Goal: Task Accomplishment & Management: Manage account settings

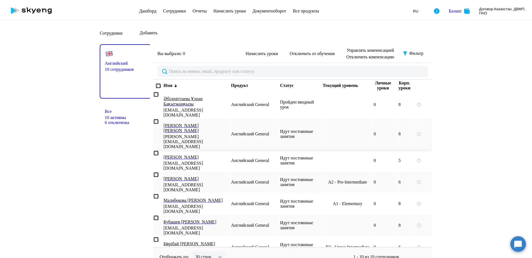
select select "30"
click at [193, 123] on p "[PERSON_NAME] [PERSON_NAME]" at bounding box center [194, 128] width 63 height 10
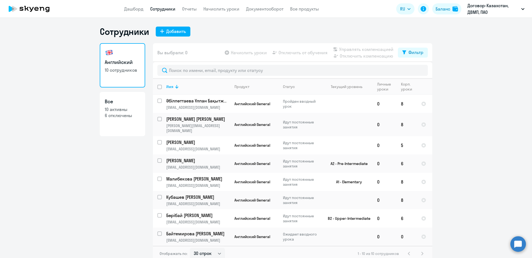
select select "30"
click at [184, 119] on p "[PERSON_NAME] [PERSON_NAME]" at bounding box center [197, 119] width 63 height 6
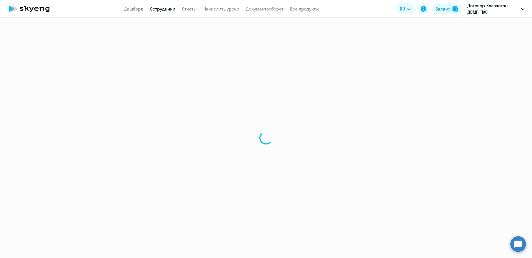
click at [184, 119] on div at bounding box center [266, 138] width 532 height 240
select select "english"
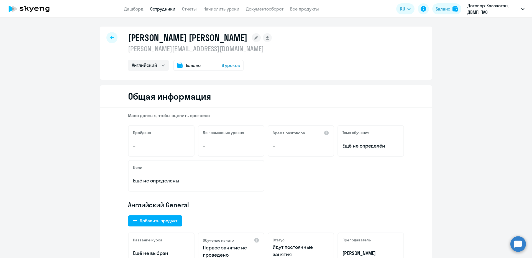
click at [261, 37] on icon at bounding box center [256, 37] width 9 height 9
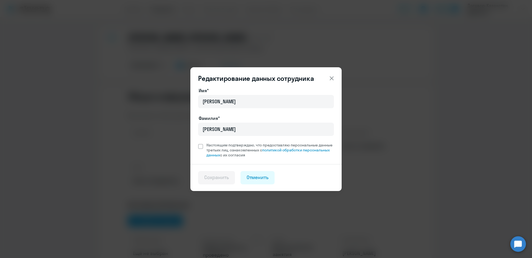
click at [334, 77] on icon at bounding box center [331, 78] width 7 height 7
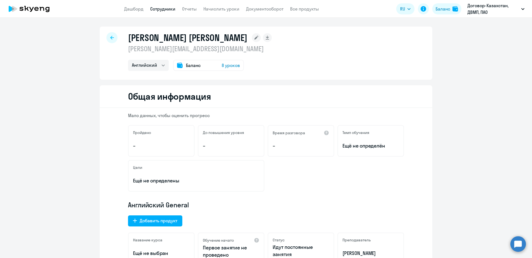
click at [181, 98] on h2 "Общая информация" at bounding box center [169, 96] width 83 height 11
click at [261, 38] on rect at bounding box center [256, 37] width 9 height 9
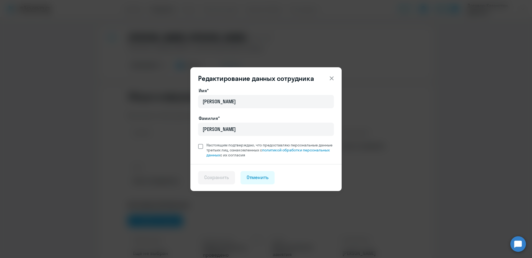
click at [200, 147] on span at bounding box center [200, 146] width 5 height 5
click at [198, 143] on input "Настоящим подтверждаю, что предоставляю персональные данные третьих лиц, ознако…" at bounding box center [198, 142] width 0 height 0
checkbox input "true"
click at [212, 176] on div "Сохранить" at bounding box center [216, 177] width 25 height 7
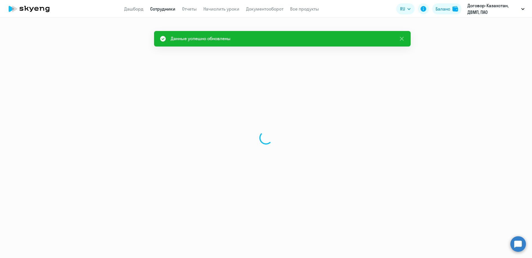
select select "english"
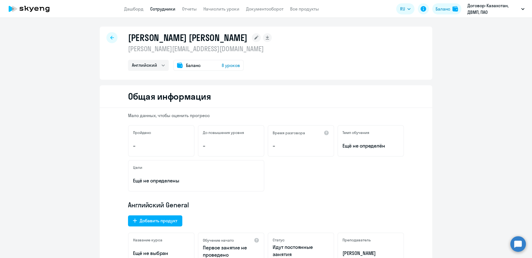
click at [110, 37] on icon at bounding box center [112, 38] width 4 height 4
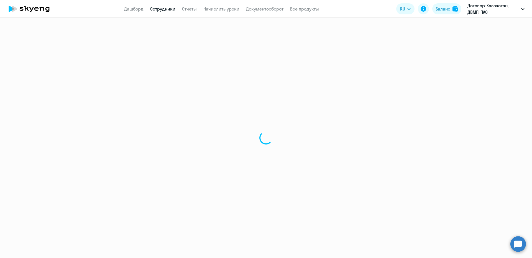
select select "30"
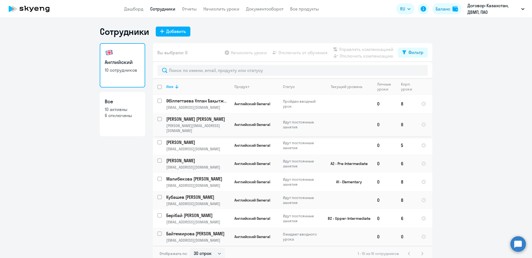
click at [183, 118] on p "[PERSON_NAME] [PERSON_NAME]" at bounding box center [197, 119] width 63 height 6
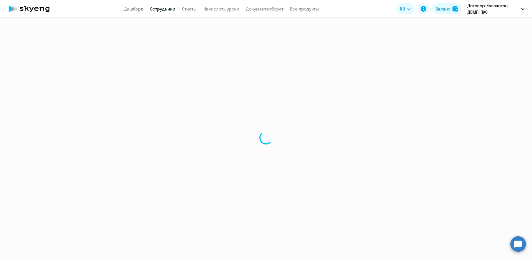
select select "english"
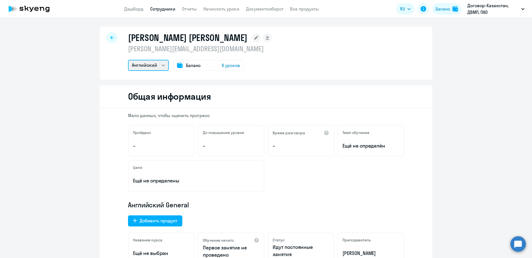
click at [160, 67] on select "Английский" at bounding box center [148, 65] width 41 height 11
click at [160, 66] on select "Английский" at bounding box center [148, 65] width 41 height 11
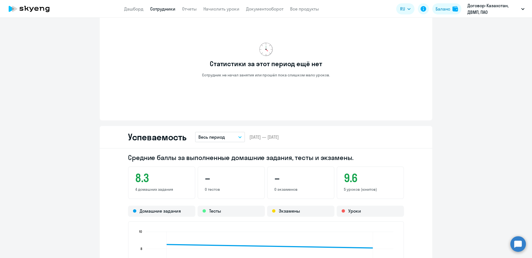
scroll to position [332, 0]
click at [137, 9] on link "Дашборд" at bounding box center [133, 9] width 19 height 6
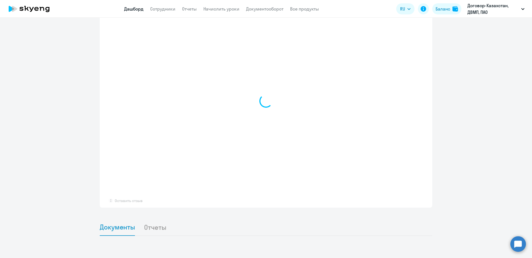
scroll to position [333, 0]
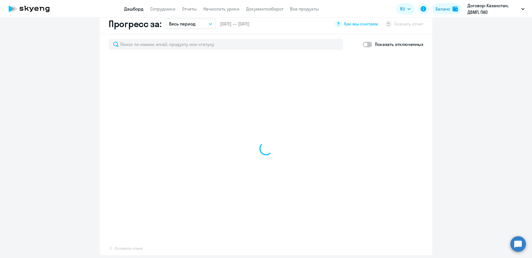
select select "30"
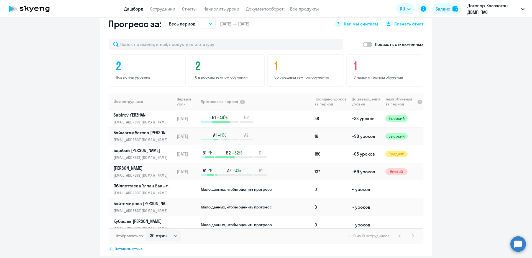
click at [241, 121] on icon at bounding box center [246, 122] width 13 height 2
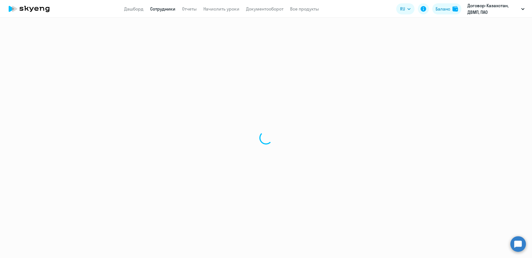
select select "english"
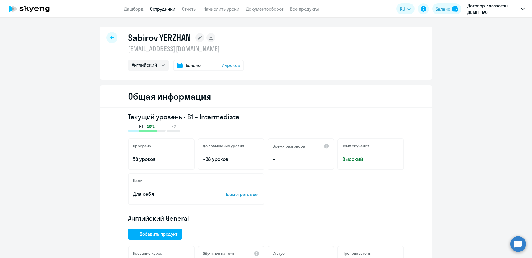
click at [164, 11] on link "Сотрудники" at bounding box center [162, 9] width 25 height 6
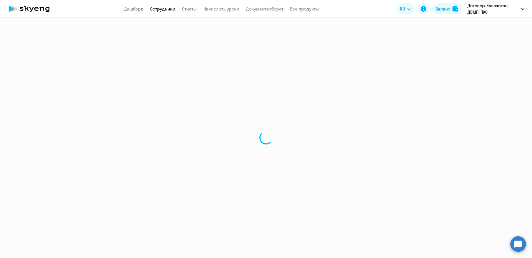
select select "30"
